Goal: Communication & Community: Share content

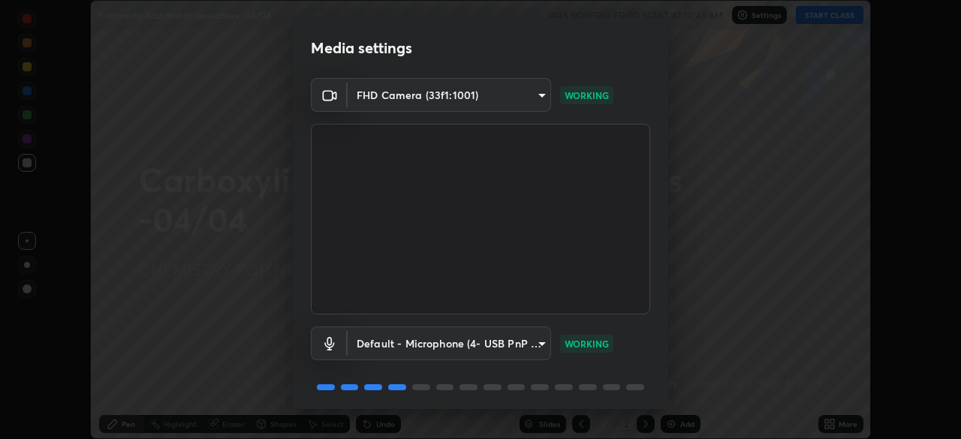
scroll to position [53, 0]
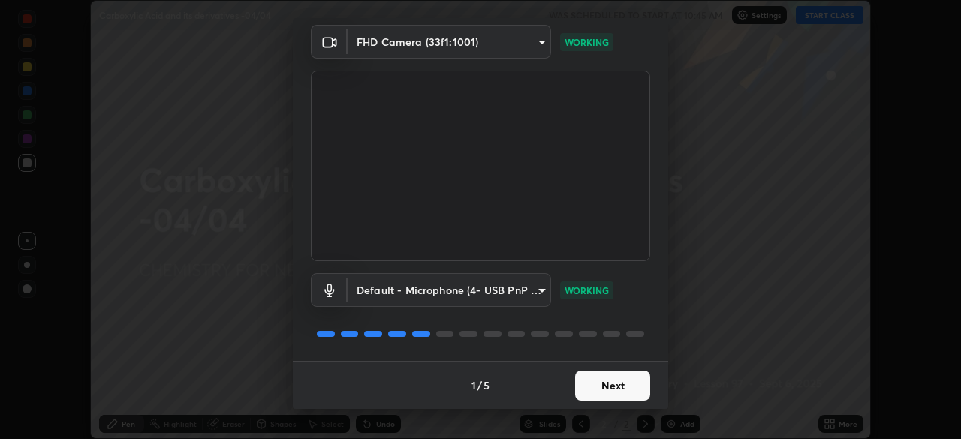
click at [614, 390] on button "Next" at bounding box center [612, 386] width 75 height 30
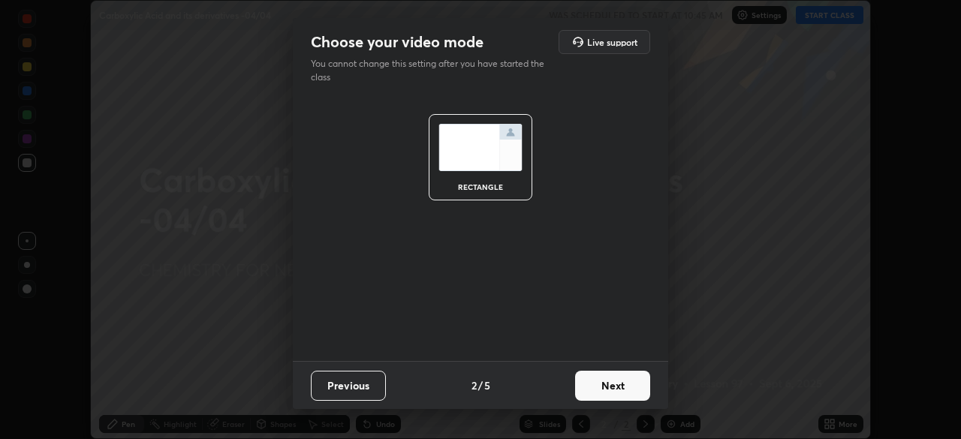
scroll to position [0, 0]
click at [616, 394] on button "Next" at bounding box center [612, 386] width 75 height 30
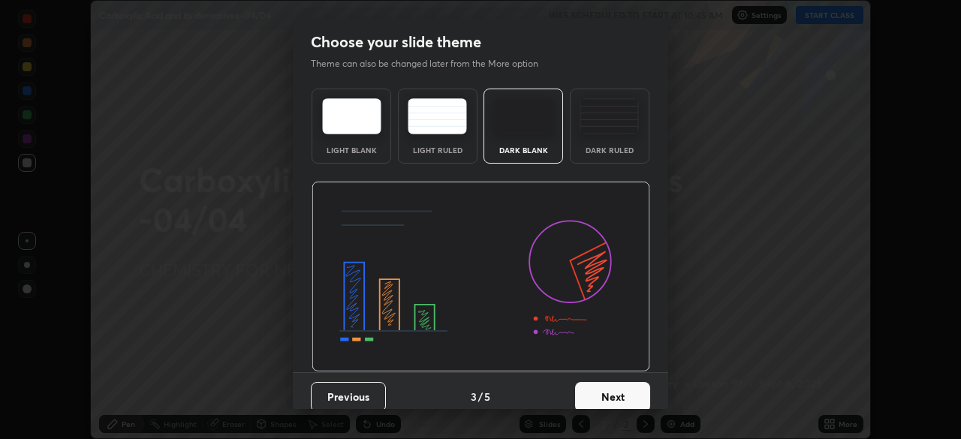
click at [618, 392] on button "Next" at bounding box center [612, 397] width 75 height 30
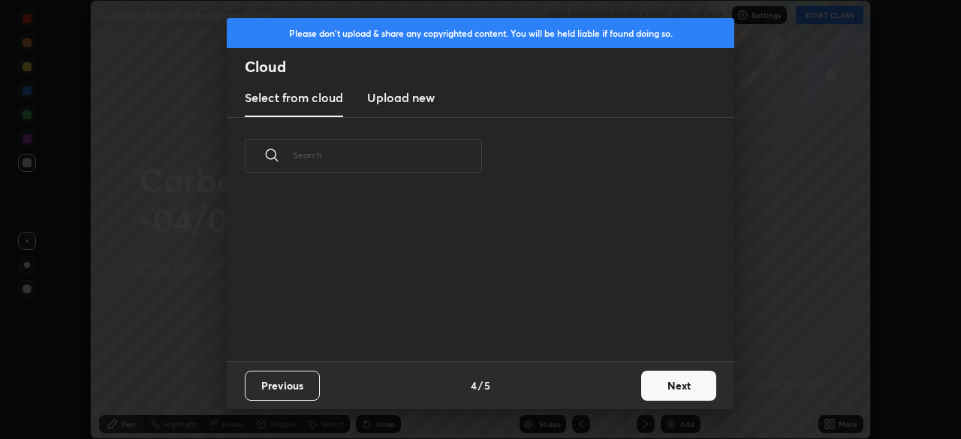
click at [647, 388] on button "Next" at bounding box center [678, 386] width 75 height 30
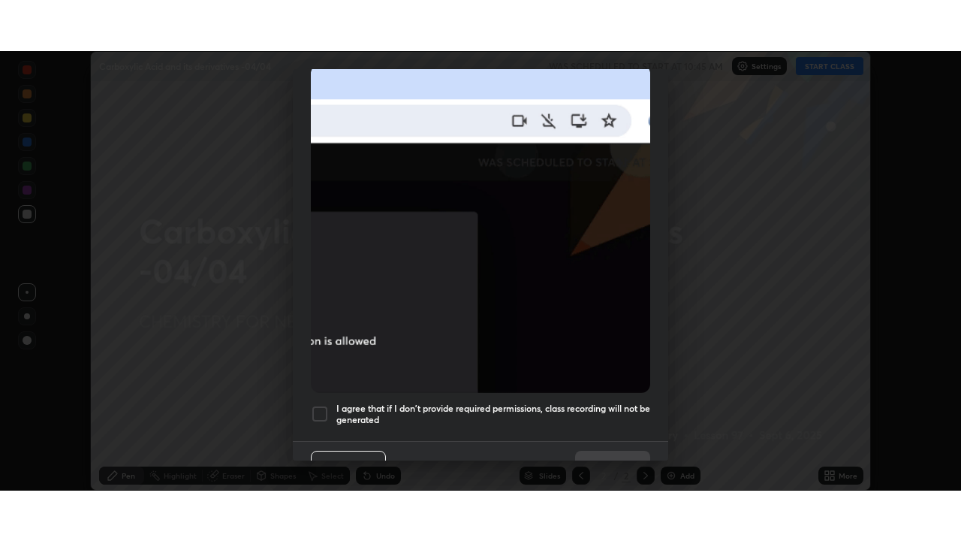
scroll to position [360, 0]
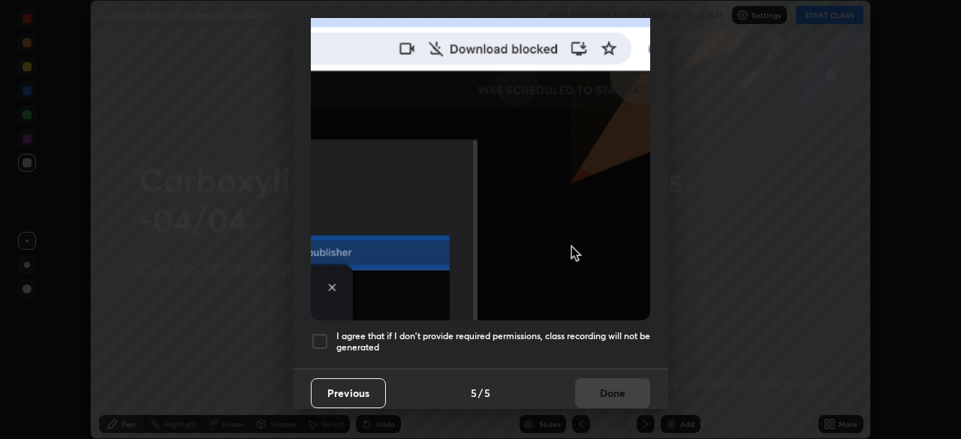
click at [318, 335] on div at bounding box center [320, 342] width 18 height 18
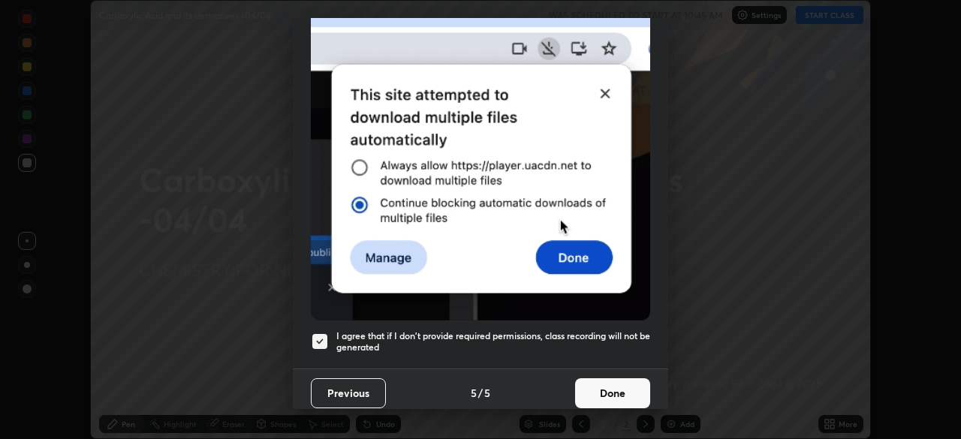
click at [596, 388] on button "Done" at bounding box center [612, 394] width 75 height 30
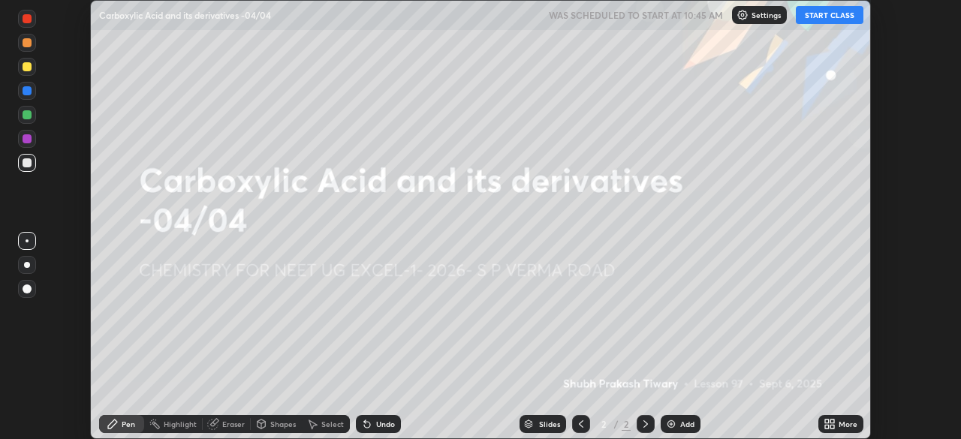
click at [833, 426] on icon at bounding box center [833, 427] width 4 height 4
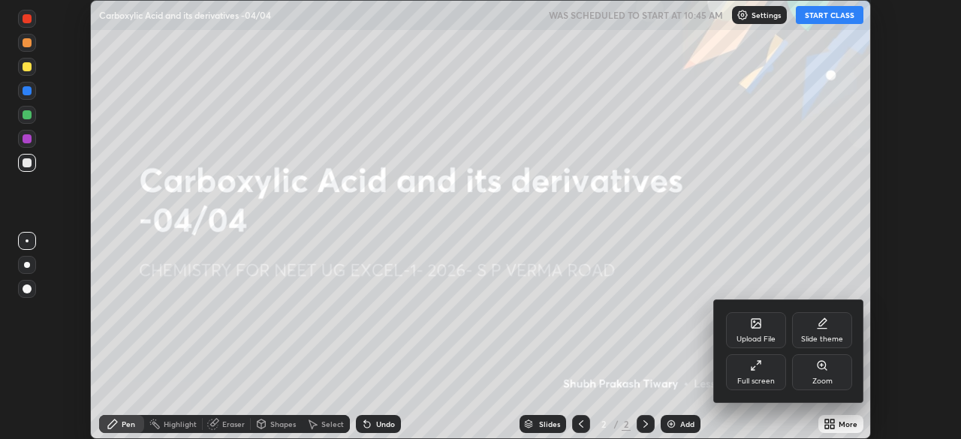
click at [763, 370] on div "Full screen" at bounding box center [756, 372] width 60 height 36
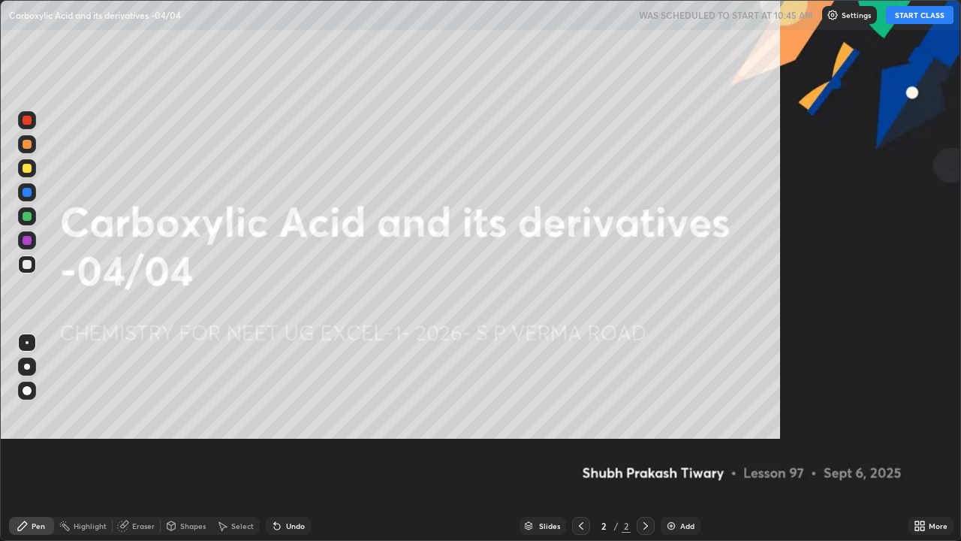
scroll to position [541, 961]
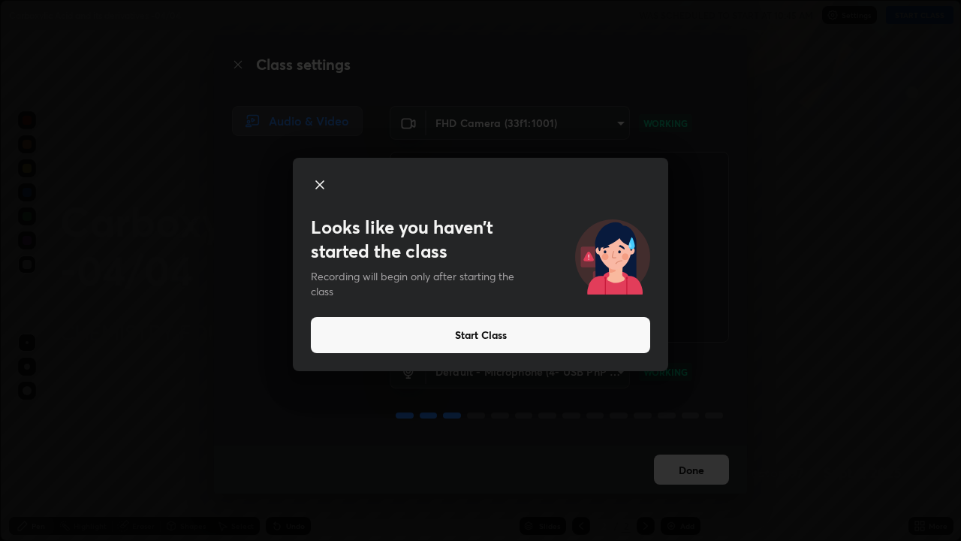
click at [514, 338] on button "Start Class" at bounding box center [480, 335] width 339 height 36
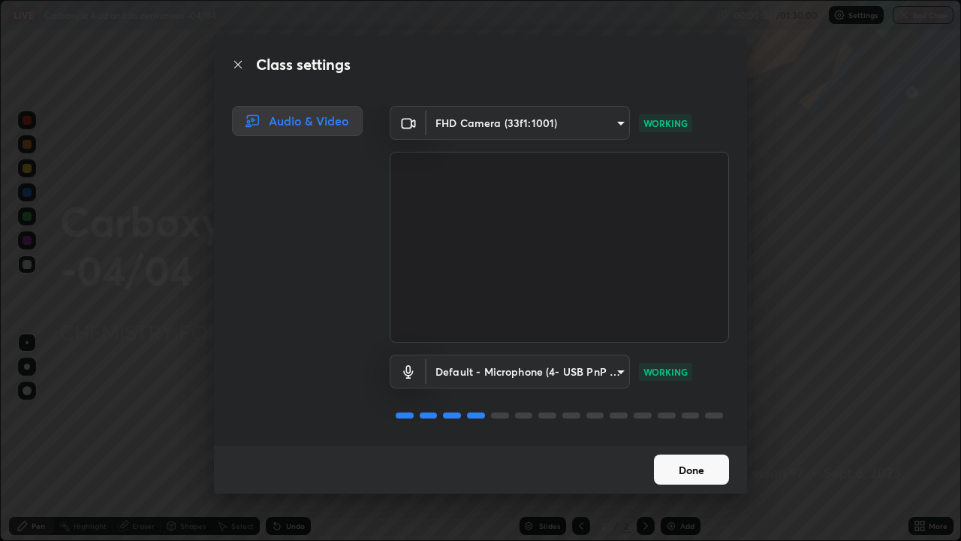
click at [680, 439] on button "Done" at bounding box center [691, 469] width 75 height 30
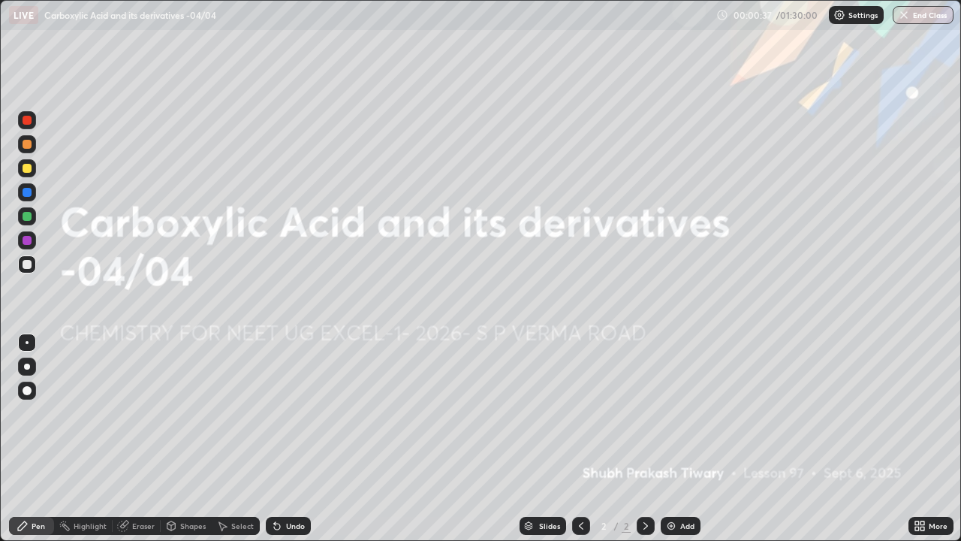
click at [674, 439] on img at bounding box center [671, 526] width 12 height 12
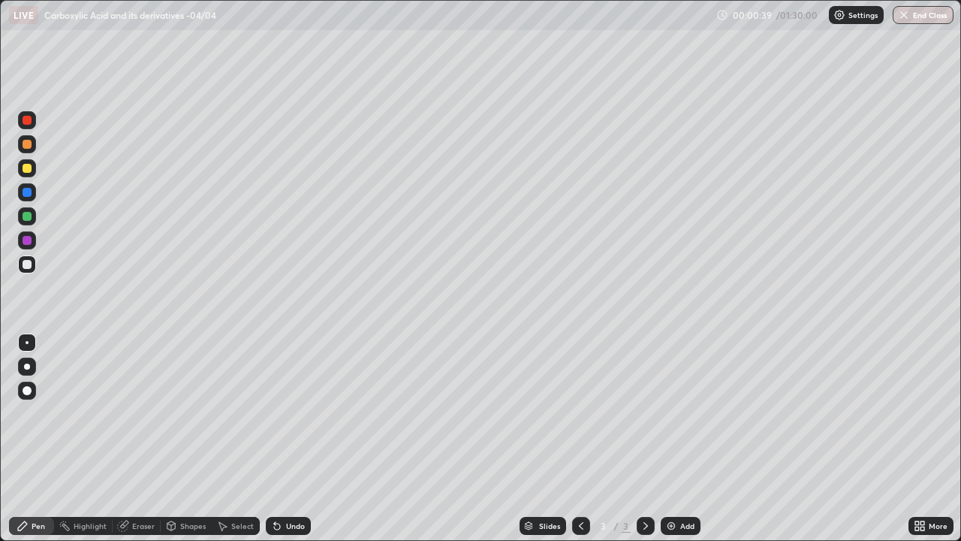
click at [27, 366] on div at bounding box center [27, 366] width 6 height 6
click at [29, 145] on div at bounding box center [27, 144] width 9 height 9
click at [29, 196] on div at bounding box center [27, 192] width 9 height 9
click at [33, 267] on div at bounding box center [27, 264] width 18 height 18
click at [30, 176] on div at bounding box center [27, 168] width 18 height 18
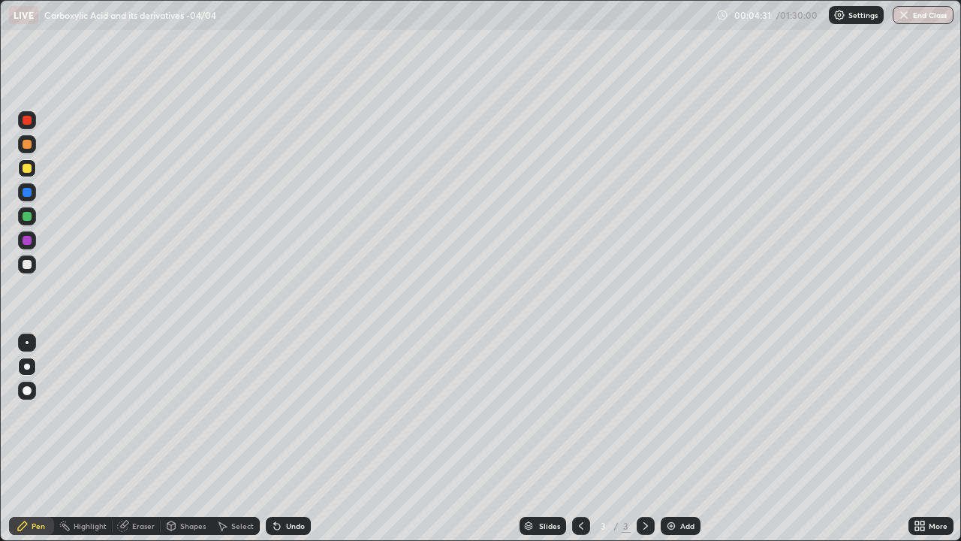
click at [676, 439] on div "Add" at bounding box center [681, 526] width 40 height 18
click at [34, 201] on div at bounding box center [27, 192] width 18 height 24
click at [29, 265] on div at bounding box center [27, 264] width 9 height 9
click at [28, 168] on div at bounding box center [27, 168] width 9 height 9
click at [35, 191] on div at bounding box center [27, 192] width 18 height 18
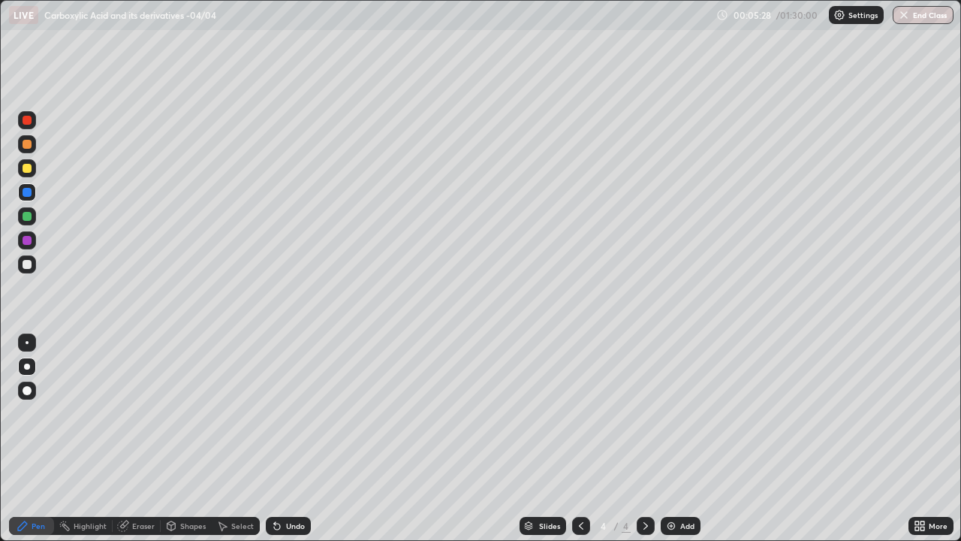
click at [35, 222] on div at bounding box center [27, 216] width 18 height 24
click at [32, 216] on div at bounding box center [27, 216] width 18 height 18
click at [680, 439] on div "Add" at bounding box center [681, 526] width 40 height 18
click at [29, 195] on div at bounding box center [27, 192] width 9 height 9
click at [25, 265] on div at bounding box center [27, 264] width 9 height 9
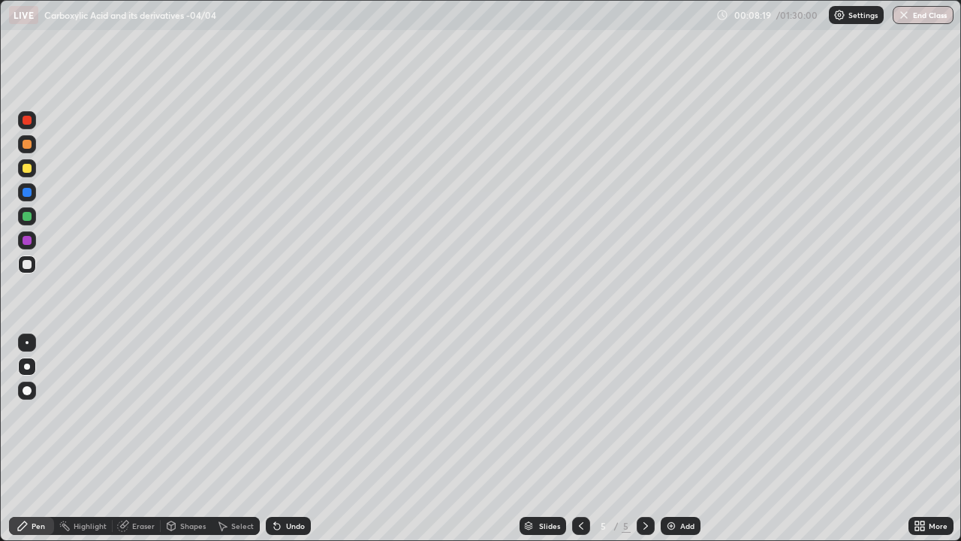
click at [31, 219] on div at bounding box center [27, 216] width 18 height 18
click at [673, 439] on img at bounding box center [671, 526] width 12 height 12
click at [32, 199] on div at bounding box center [27, 192] width 18 height 18
click at [294, 439] on div "Undo" at bounding box center [288, 526] width 45 height 18
click at [33, 264] on div at bounding box center [27, 264] width 18 height 18
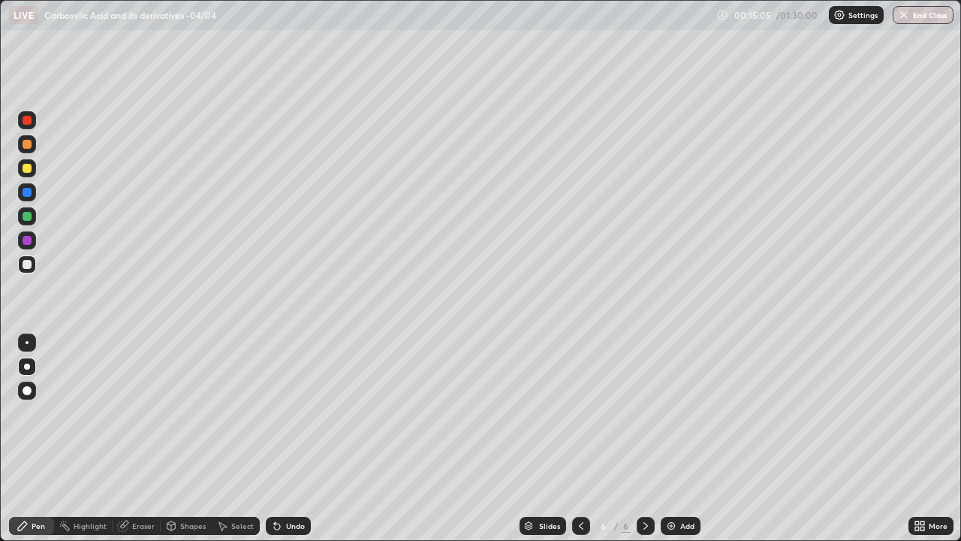
click at [30, 216] on div at bounding box center [27, 216] width 9 height 9
click at [680, 439] on div "Add" at bounding box center [681, 526] width 40 height 18
click at [33, 264] on div at bounding box center [27, 264] width 18 height 18
click at [29, 219] on div at bounding box center [27, 216] width 9 height 9
click at [26, 195] on div at bounding box center [27, 192] width 9 height 9
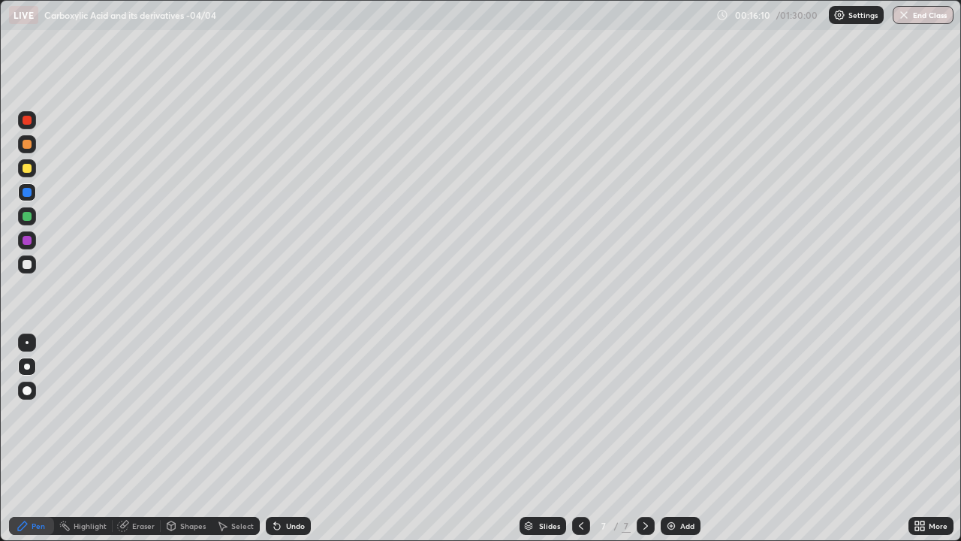
click at [33, 264] on div at bounding box center [27, 264] width 18 height 18
click at [29, 172] on div at bounding box center [27, 168] width 9 height 9
click at [35, 264] on div at bounding box center [27, 264] width 18 height 18
click at [27, 193] on div at bounding box center [27, 192] width 9 height 9
click at [293, 439] on div "Undo" at bounding box center [288, 526] width 45 height 18
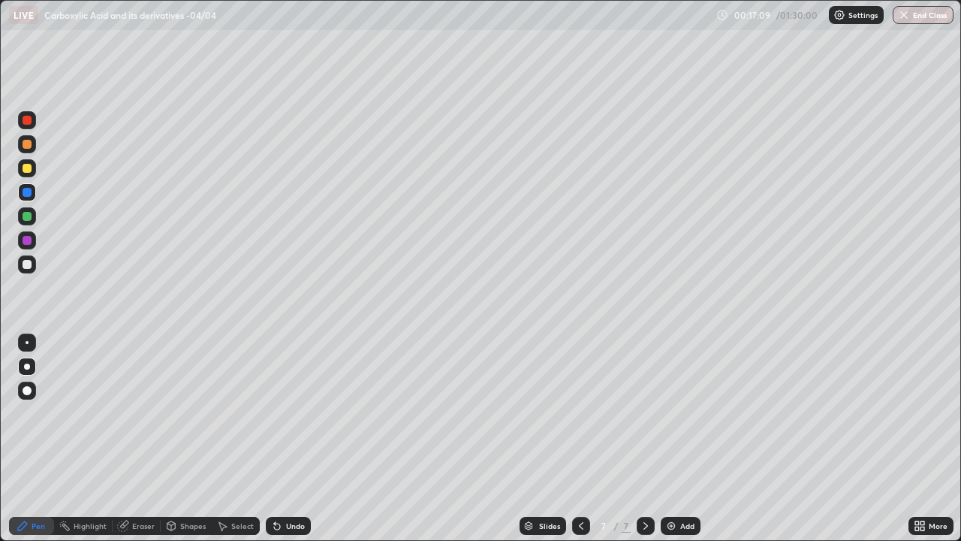
click at [294, 439] on div "Undo" at bounding box center [295, 526] width 19 height 8
click at [299, 439] on div "Undo" at bounding box center [295, 526] width 19 height 8
click at [29, 266] on div at bounding box center [27, 264] width 9 height 9
click at [678, 439] on div "Add" at bounding box center [681, 526] width 40 height 18
click at [28, 192] on div at bounding box center [27, 192] width 9 height 9
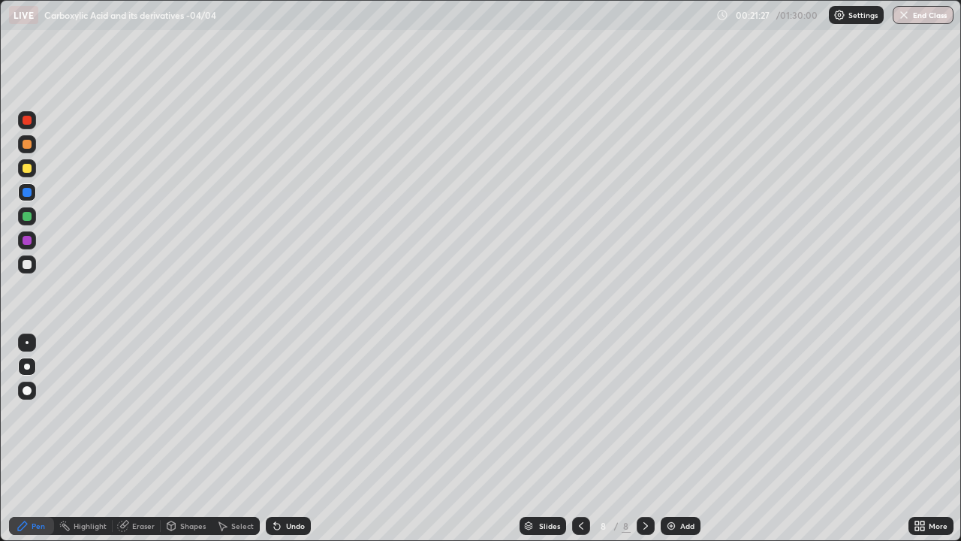
click at [28, 266] on div at bounding box center [27, 264] width 9 height 9
click at [33, 173] on div at bounding box center [27, 168] width 18 height 18
click at [30, 217] on div at bounding box center [27, 216] width 9 height 9
click at [28, 264] on div at bounding box center [27, 264] width 9 height 9
click at [298, 439] on div "Undo" at bounding box center [295, 526] width 19 height 8
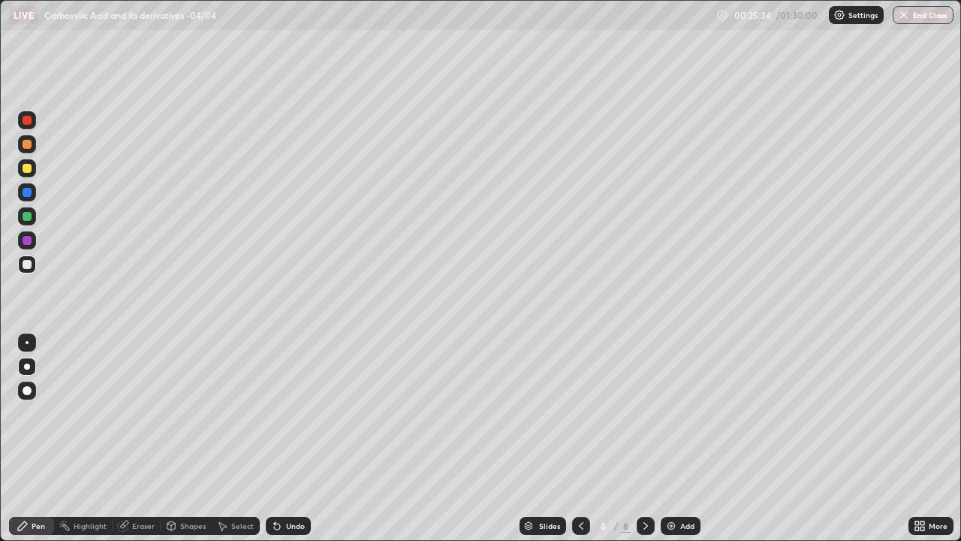
click at [680, 439] on div "Add" at bounding box center [687, 526] width 14 height 8
click at [33, 193] on div at bounding box center [27, 192] width 18 height 18
click at [28, 271] on div at bounding box center [27, 264] width 18 height 18
click at [301, 439] on div "Undo" at bounding box center [288, 526] width 45 height 18
click at [26, 170] on div at bounding box center [27, 168] width 9 height 9
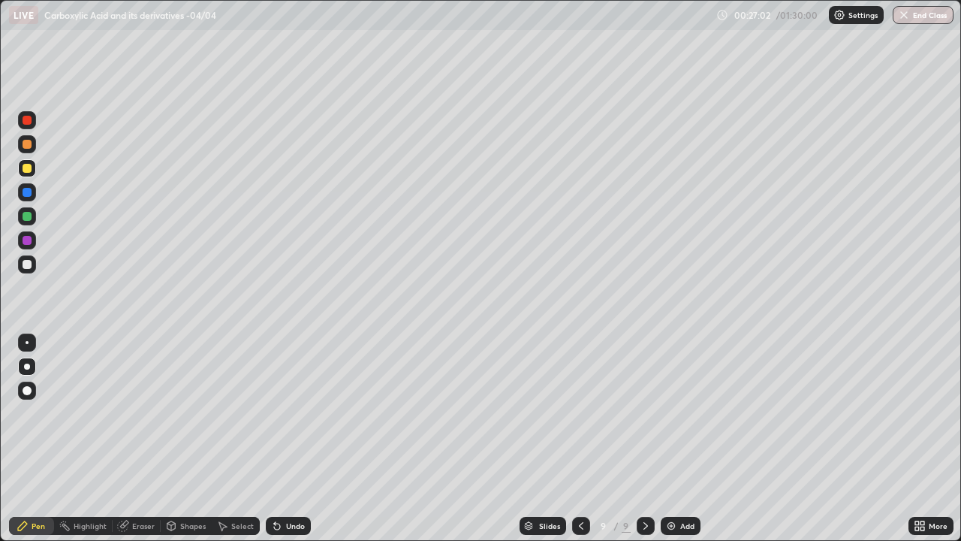
click at [29, 267] on div at bounding box center [27, 264] width 9 height 9
click at [291, 439] on div "Undo" at bounding box center [295, 526] width 19 height 8
click at [683, 439] on div "Add" at bounding box center [681, 526] width 40 height 18
click at [29, 262] on div at bounding box center [27, 264] width 9 height 9
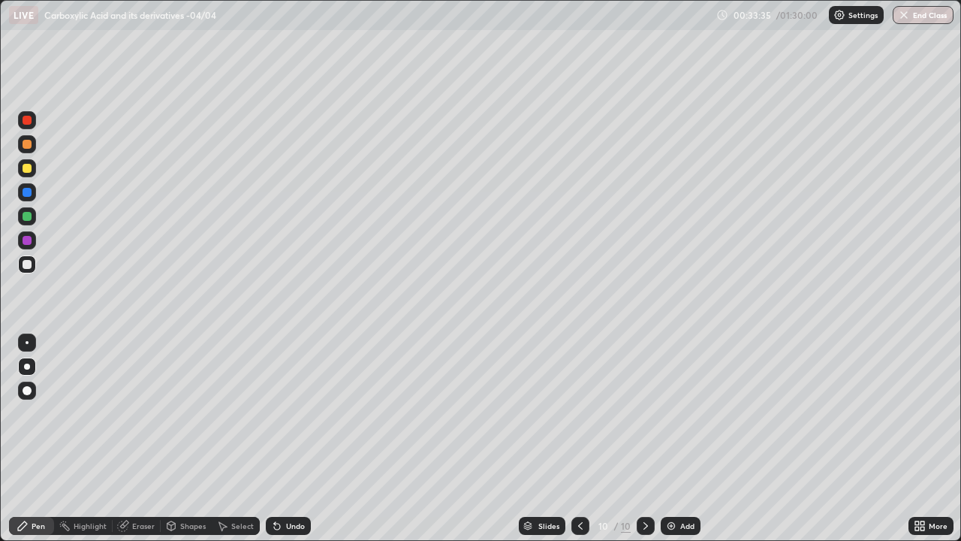
click at [29, 196] on div at bounding box center [27, 192] width 9 height 9
click at [29, 266] on div at bounding box center [27, 264] width 9 height 9
click at [579, 439] on icon at bounding box center [581, 526] width 12 height 12
click at [645, 439] on icon at bounding box center [646, 526] width 12 height 12
click at [687, 439] on div "Add" at bounding box center [681, 526] width 40 height 18
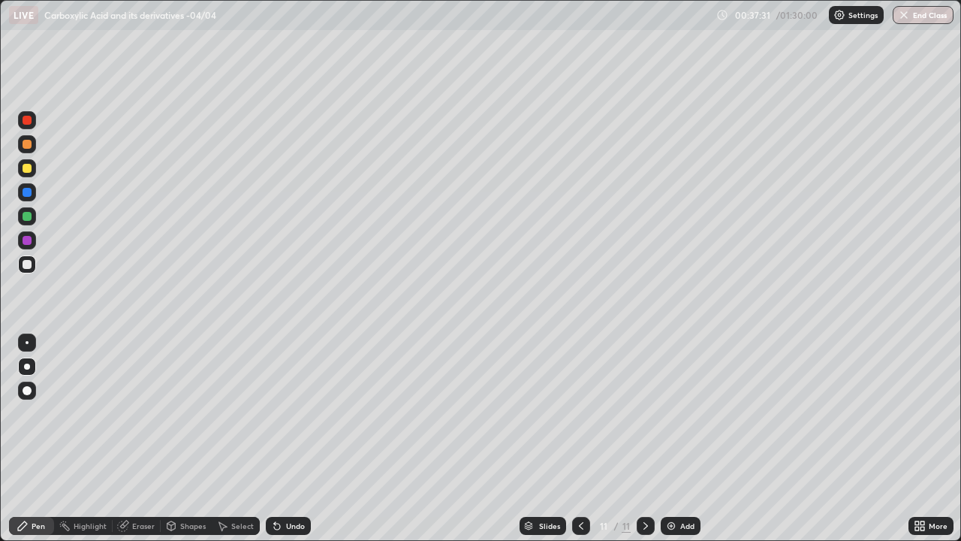
click at [30, 195] on div at bounding box center [27, 192] width 9 height 9
click at [297, 439] on div "Undo" at bounding box center [295, 526] width 19 height 8
click at [299, 439] on div "Undo" at bounding box center [288, 526] width 45 height 18
click at [26, 270] on div at bounding box center [27, 264] width 18 height 18
click at [29, 264] on div at bounding box center [27, 264] width 9 height 9
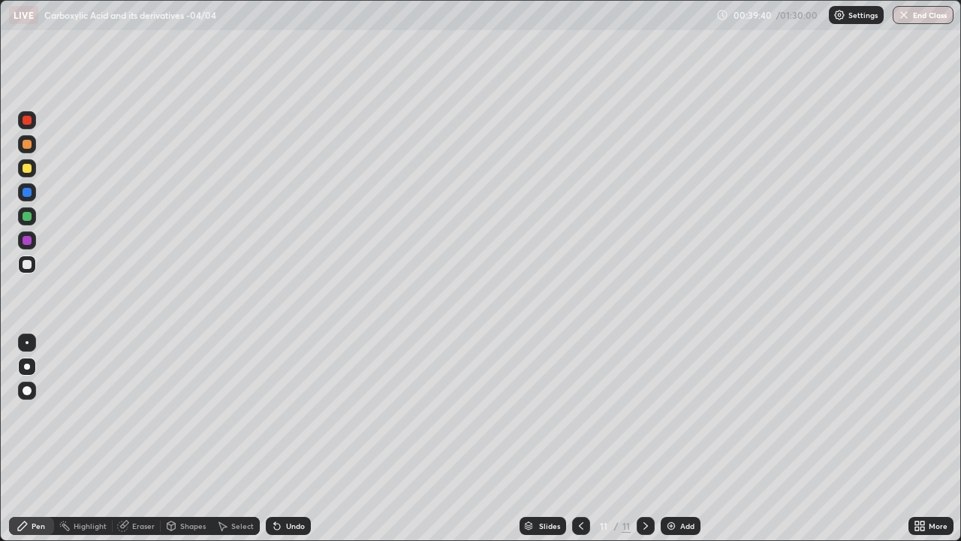
click at [34, 174] on div at bounding box center [27, 168] width 18 height 18
click at [28, 264] on div at bounding box center [27, 264] width 9 height 9
click at [26, 195] on div at bounding box center [27, 192] width 9 height 9
click at [31, 267] on div at bounding box center [27, 264] width 18 height 18
click at [30, 217] on div at bounding box center [27, 216] width 9 height 9
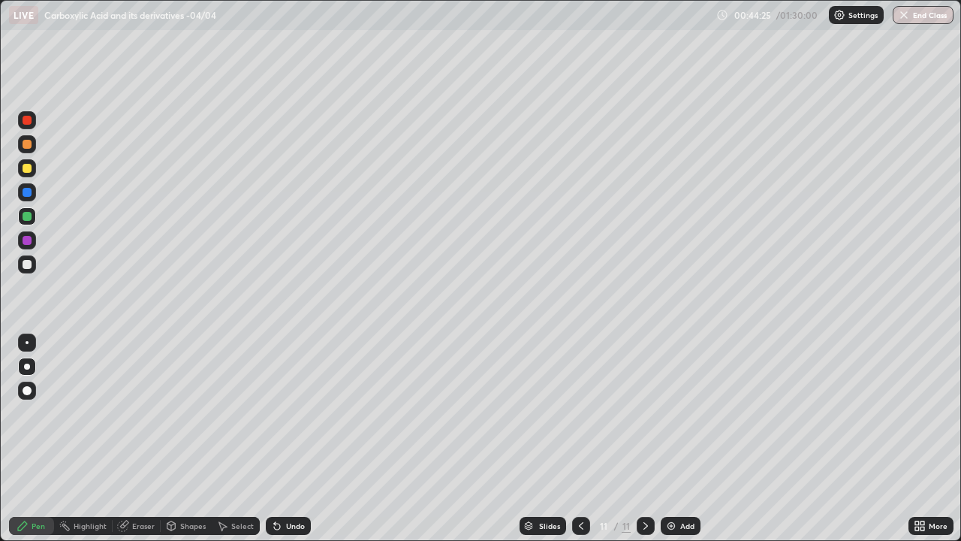
click at [680, 439] on div "Add" at bounding box center [687, 526] width 14 height 8
click at [28, 193] on div at bounding box center [27, 192] width 9 height 9
click at [35, 265] on div at bounding box center [27, 264] width 18 height 18
click at [32, 169] on div at bounding box center [27, 168] width 18 height 18
click at [27, 265] on div at bounding box center [27, 264] width 9 height 9
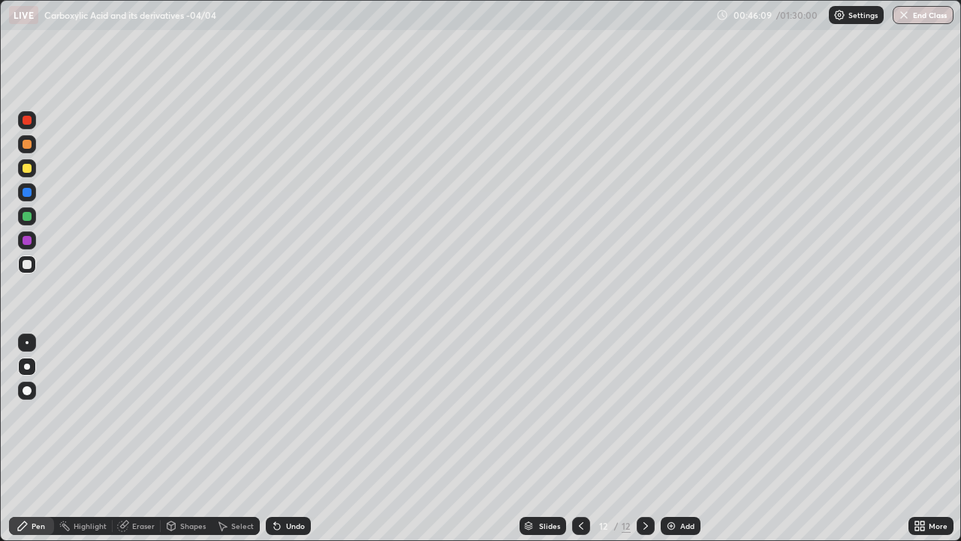
click at [33, 195] on div at bounding box center [27, 192] width 18 height 18
click at [29, 263] on div at bounding box center [27, 264] width 9 height 9
click at [27, 222] on div at bounding box center [27, 216] width 18 height 18
click at [680, 439] on div "Add" at bounding box center [687, 526] width 14 height 8
click at [30, 262] on div at bounding box center [27, 264] width 9 height 9
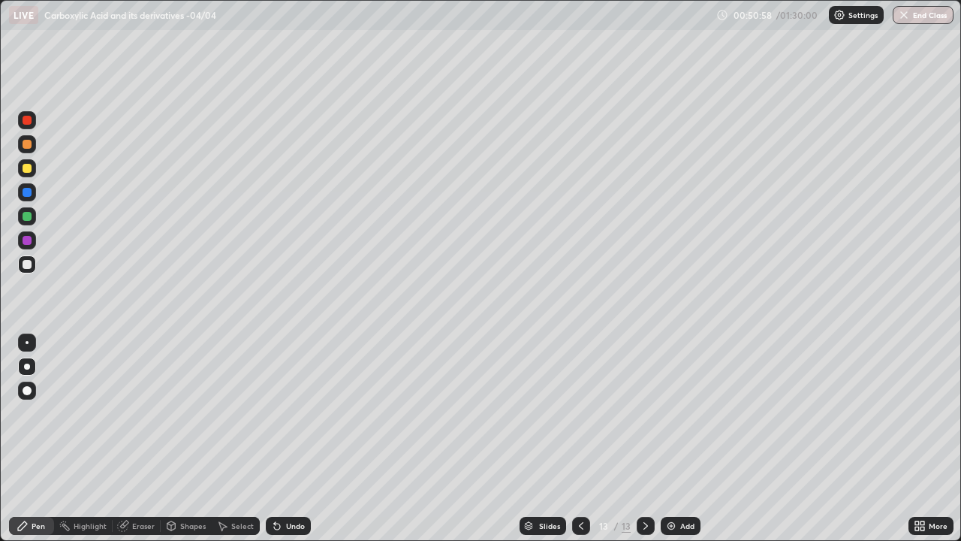
click at [30, 193] on div at bounding box center [27, 192] width 9 height 9
click at [33, 264] on div at bounding box center [27, 264] width 18 height 18
click at [670, 439] on img at bounding box center [671, 526] width 12 height 12
click at [30, 146] on div at bounding box center [27, 144] width 9 height 9
click at [27, 193] on div at bounding box center [27, 192] width 9 height 9
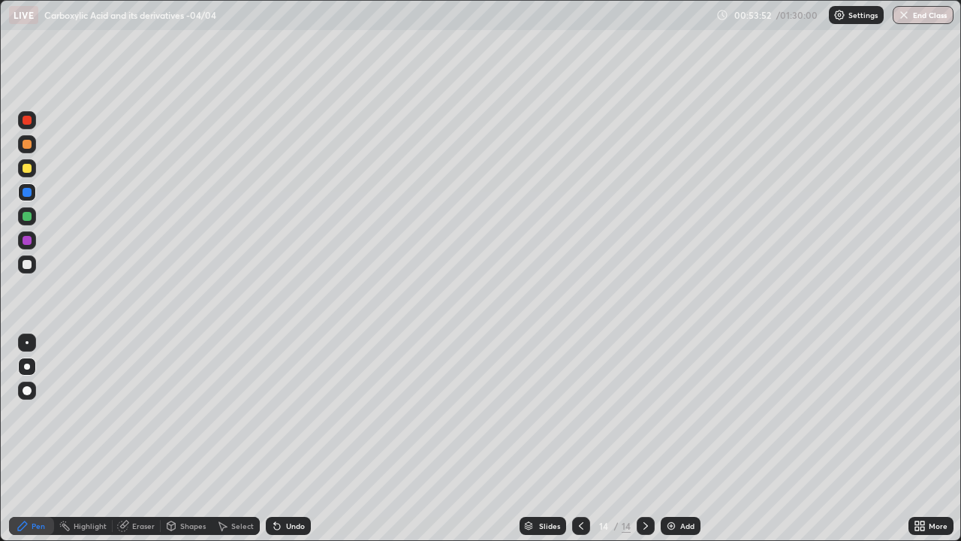
click at [29, 267] on div at bounding box center [27, 264] width 9 height 9
click at [297, 439] on div "Undo" at bounding box center [288, 526] width 45 height 18
click at [29, 218] on div at bounding box center [27, 216] width 9 height 9
click at [31, 168] on div at bounding box center [27, 168] width 9 height 9
click at [31, 264] on div at bounding box center [27, 264] width 9 height 9
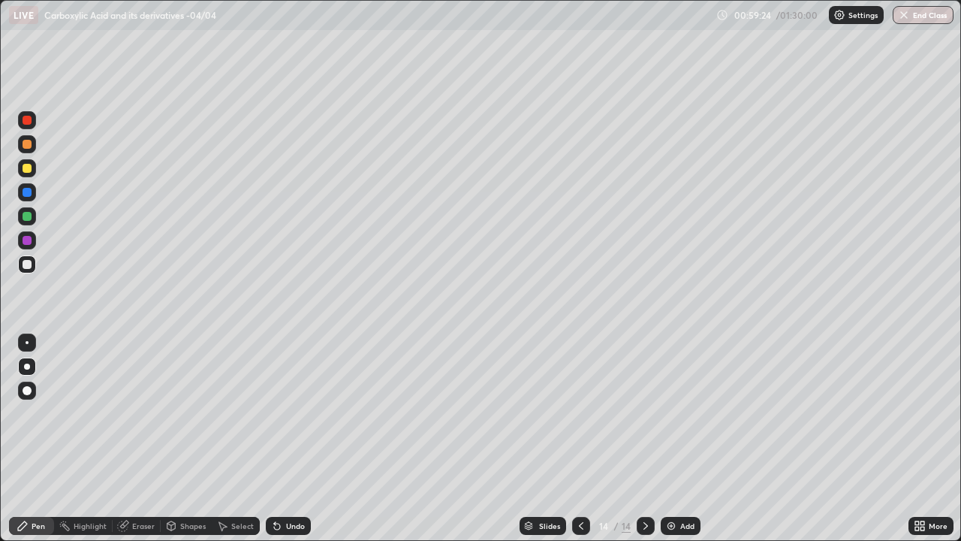
click at [26, 219] on div at bounding box center [27, 216] width 9 height 9
click at [35, 270] on div at bounding box center [27, 264] width 18 height 24
click at [31, 171] on div at bounding box center [27, 168] width 18 height 18
click at [30, 266] on div at bounding box center [27, 264] width 9 height 9
click at [683, 439] on div "Add" at bounding box center [681, 526] width 40 height 18
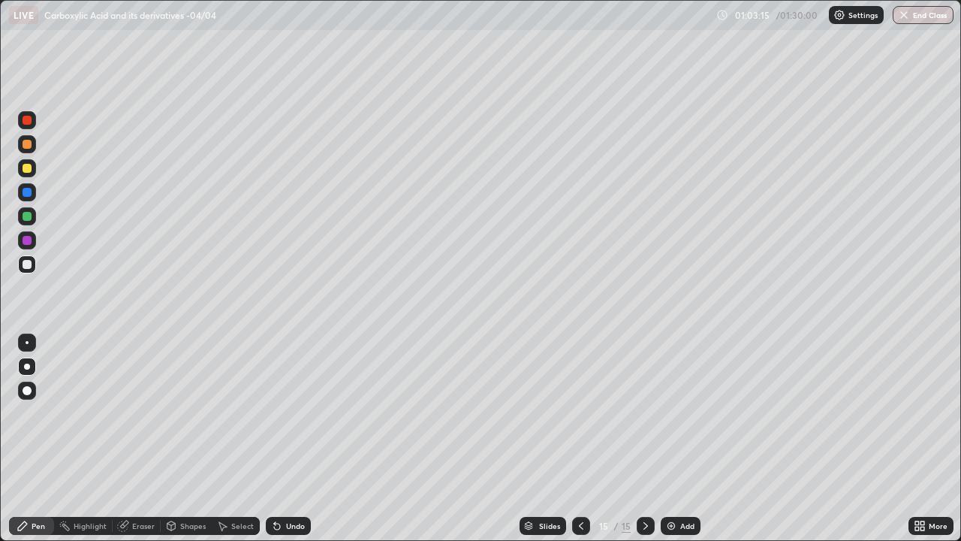
click at [30, 217] on div at bounding box center [27, 216] width 9 height 9
click at [29, 267] on div at bounding box center [27, 264] width 9 height 9
click at [30, 193] on div at bounding box center [27, 192] width 9 height 9
click at [680, 439] on div "Add" at bounding box center [687, 526] width 14 height 8
click at [28, 268] on div at bounding box center [27, 264] width 9 height 9
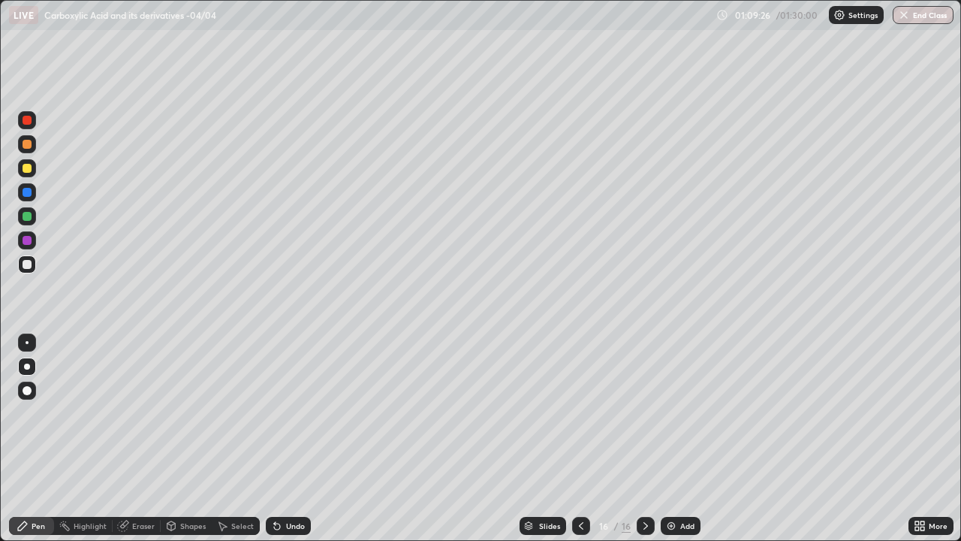
click at [303, 439] on div "Undo" at bounding box center [295, 526] width 19 height 8
click at [30, 215] on div at bounding box center [27, 216] width 9 height 9
click at [26, 144] on div at bounding box center [27, 144] width 9 height 9
click at [296, 439] on div "Undo" at bounding box center [288, 526] width 45 height 18
click at [303, 439] on div "Undo" at bounding box center [295, 526] width 19 height 8
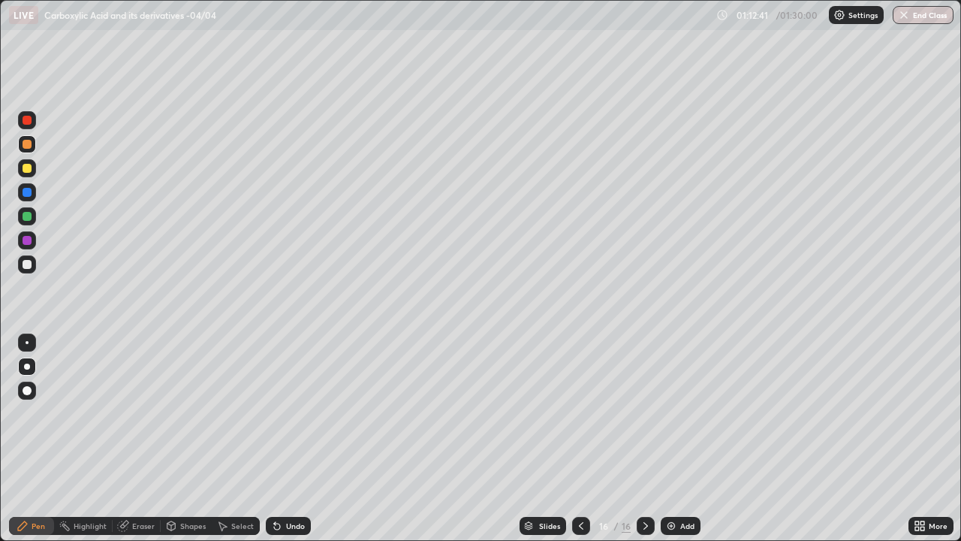
click at [30, 195] on div at bounding box center [27, 192] width 9 height 9
click at [143, 439] on div "Eraser" at bounding box center [143, 526] width 23 height 8
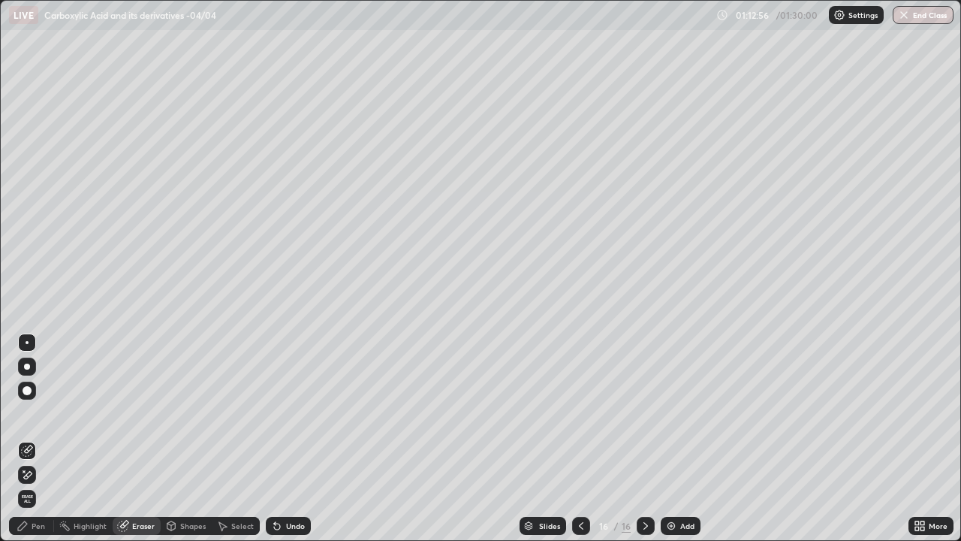
click at [35, 439] on div "Pen" at bounding box center [31, 526] width 45 height 18
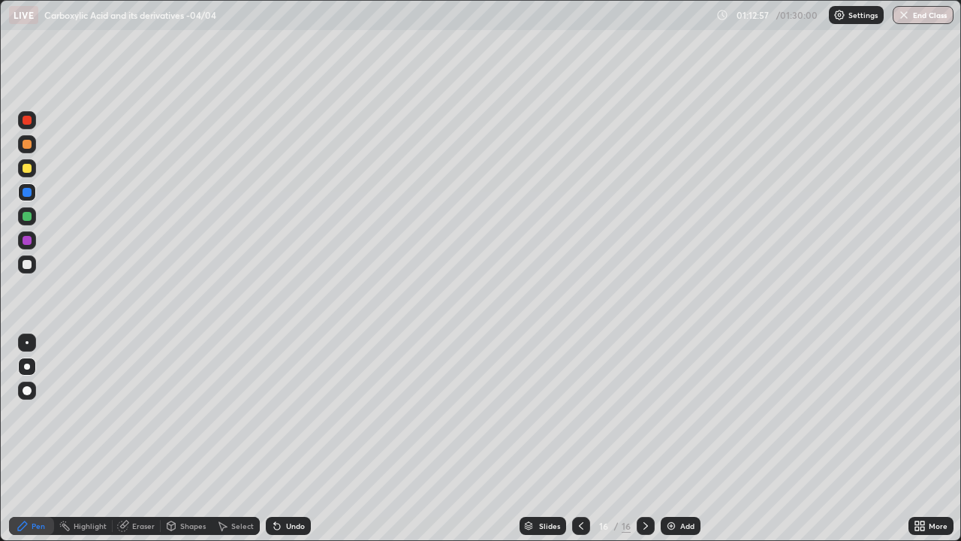
click at [31, 144] on div at bounding box center [27, 144] width 9 height 9
click at [28, 192] on div at bounding box center [27, 192] width 9 height 9
click at [32, 265] on div at bounding box center [27, 264] width 18 height 18
click at [26, 195] on div at bounding box center [27, 192] width 9 height 9
click at [33, 267] on div at bounding box center [27, 264] width 18 height 18
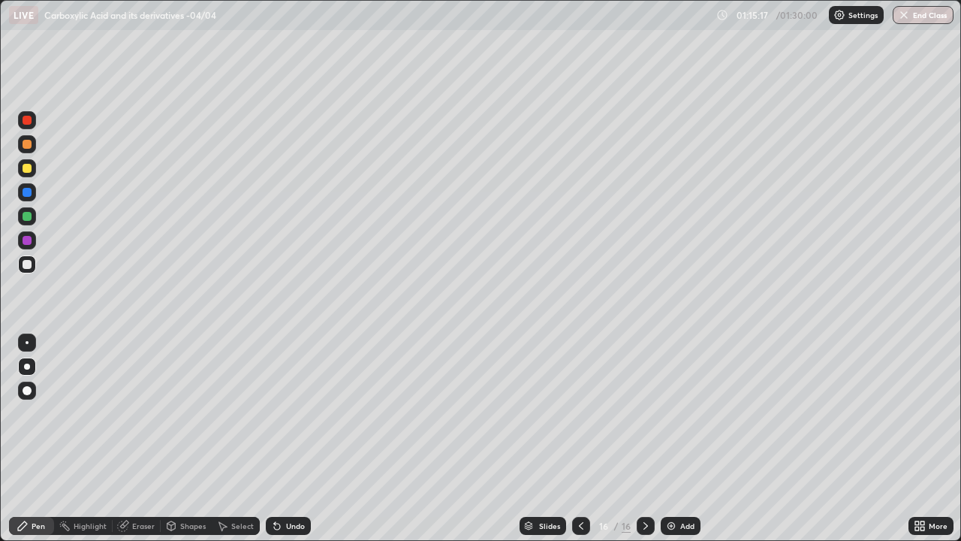
click at [297, 439] on div "Undo" at bounding box center [295, 526] width 19 height 8
click at [303, 439] on div "Undo" at bounding box center [288, 526] width 45 height 18
click at [29, 174] on div at bounding box center [27, 168] width 18 height 18
click at [30, 267] on div at bounding box center [27, 264] width 9 height 9
click at [671, 439] on div "Add" at bounding box center [681, 526] width 40 height 18
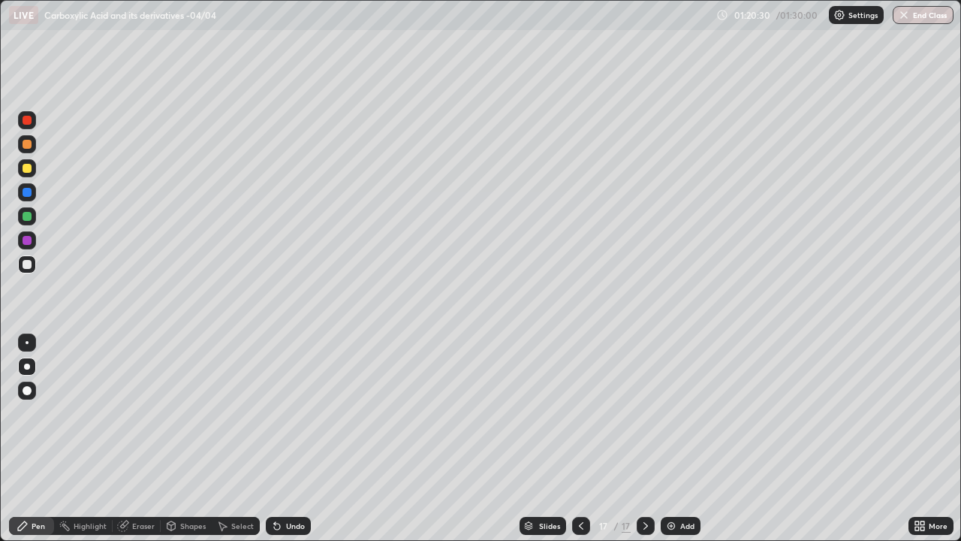
click at [28, 192] on div at bounding box center [27, 192] width 9 height 9
click at [34, 261] on div at bounding box center [27, 264] width 18 height 18
click at [291, 439] on div "Undo" at bounding box center [295, 526] width 19 height 8
click at [290, 439] on div "Undo" at bounding box center [295, 526] width 19 height 8
click at [27, 193] on div at bounding box center [27, 192] width 9 height 9
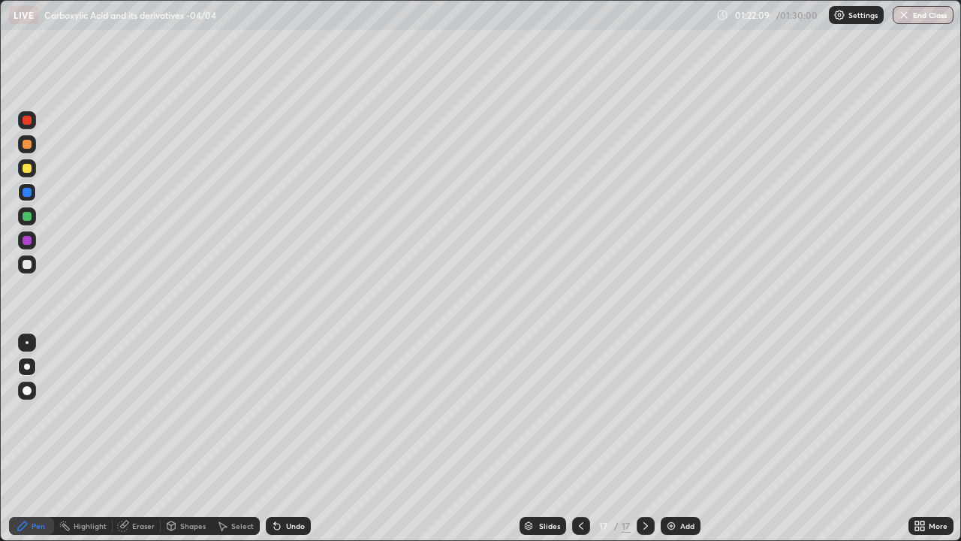
click at [30, 268] on div at bounding box center [27, 264] width 18 height 18
click at [677, 439] on div "Add" at bounding box center [681, 526] width 40 height 18
click at [929, 11] on button "End Class" at bounding box center [923, 15] width 59 height 18
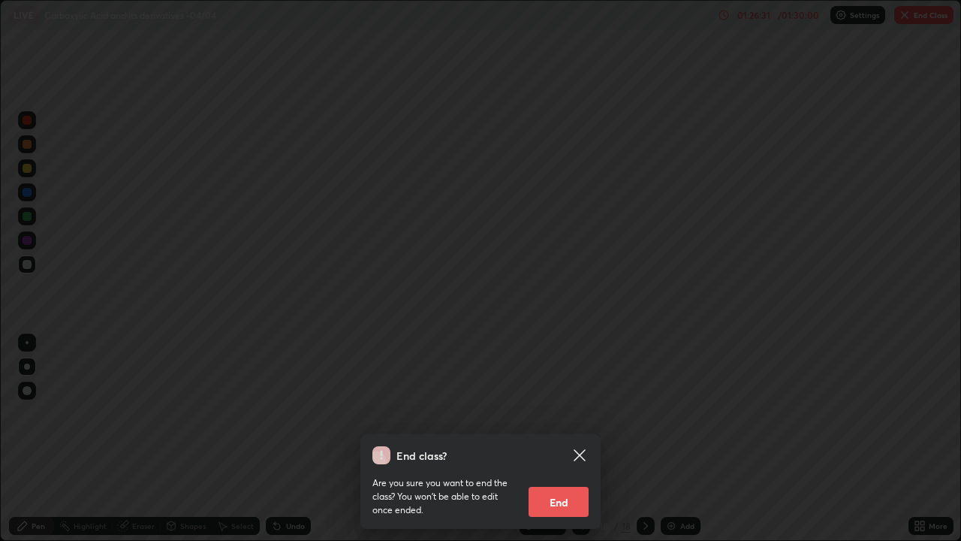
click at [572, 439] on button "End" at bounding box center [559, 502] width 60 height 30
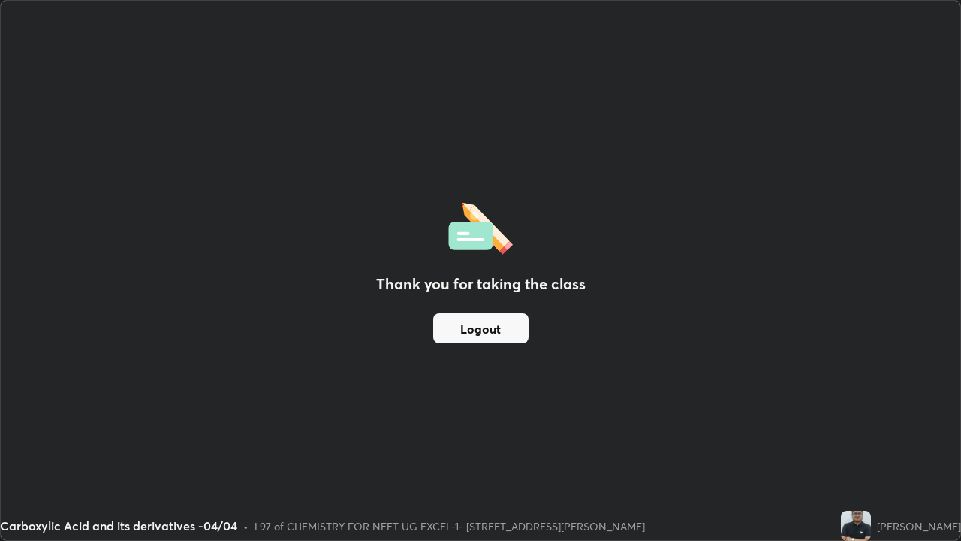
click at [483, 327] on button "Logout" at bounding box center [480, 328] width 95 height 30
